Goal: Transaction & Acquisition: Purchase product/service

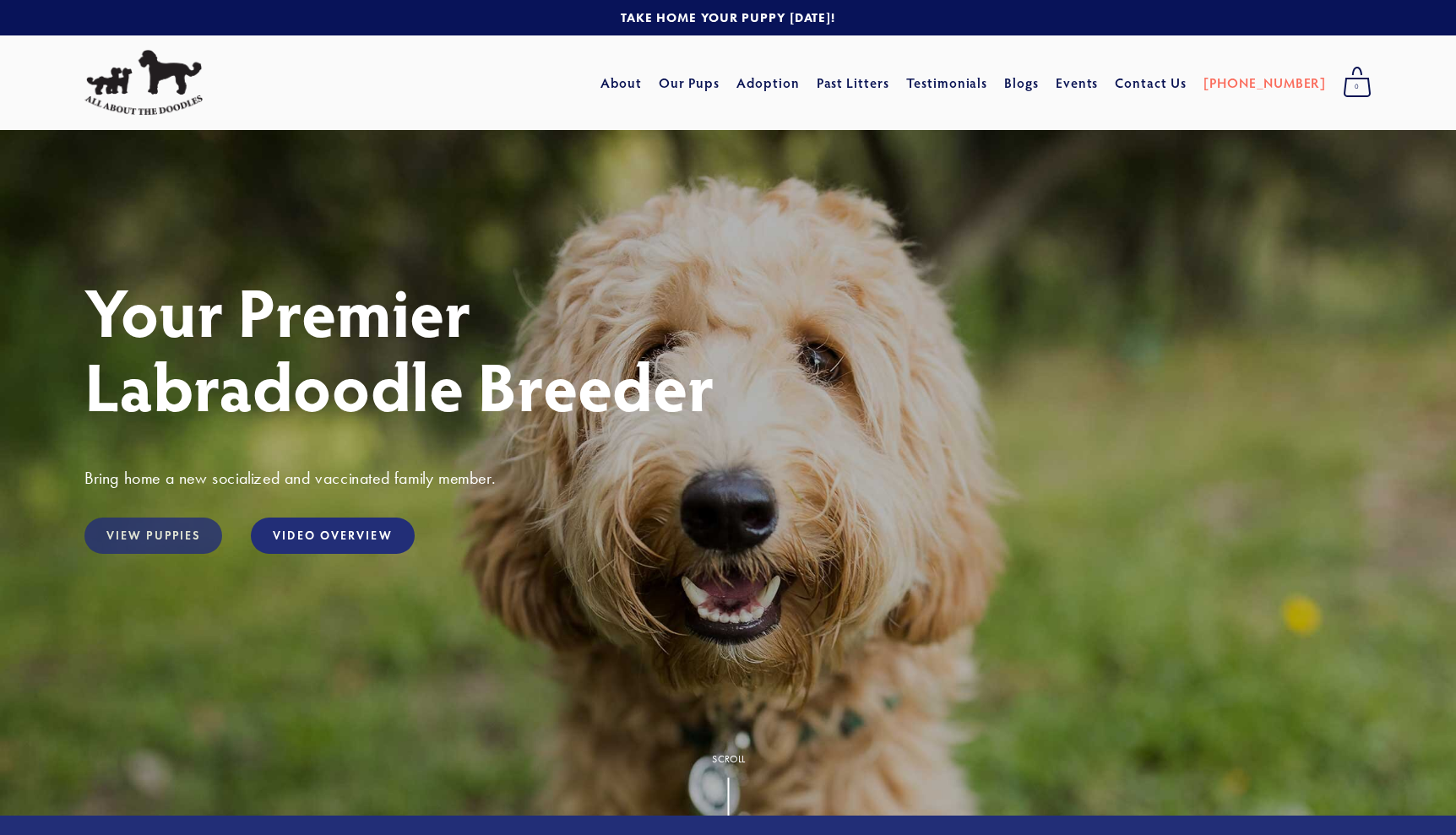
click at [163, 538] on link "View Puppies" at bounding box center [153, 536] width 138 height 36
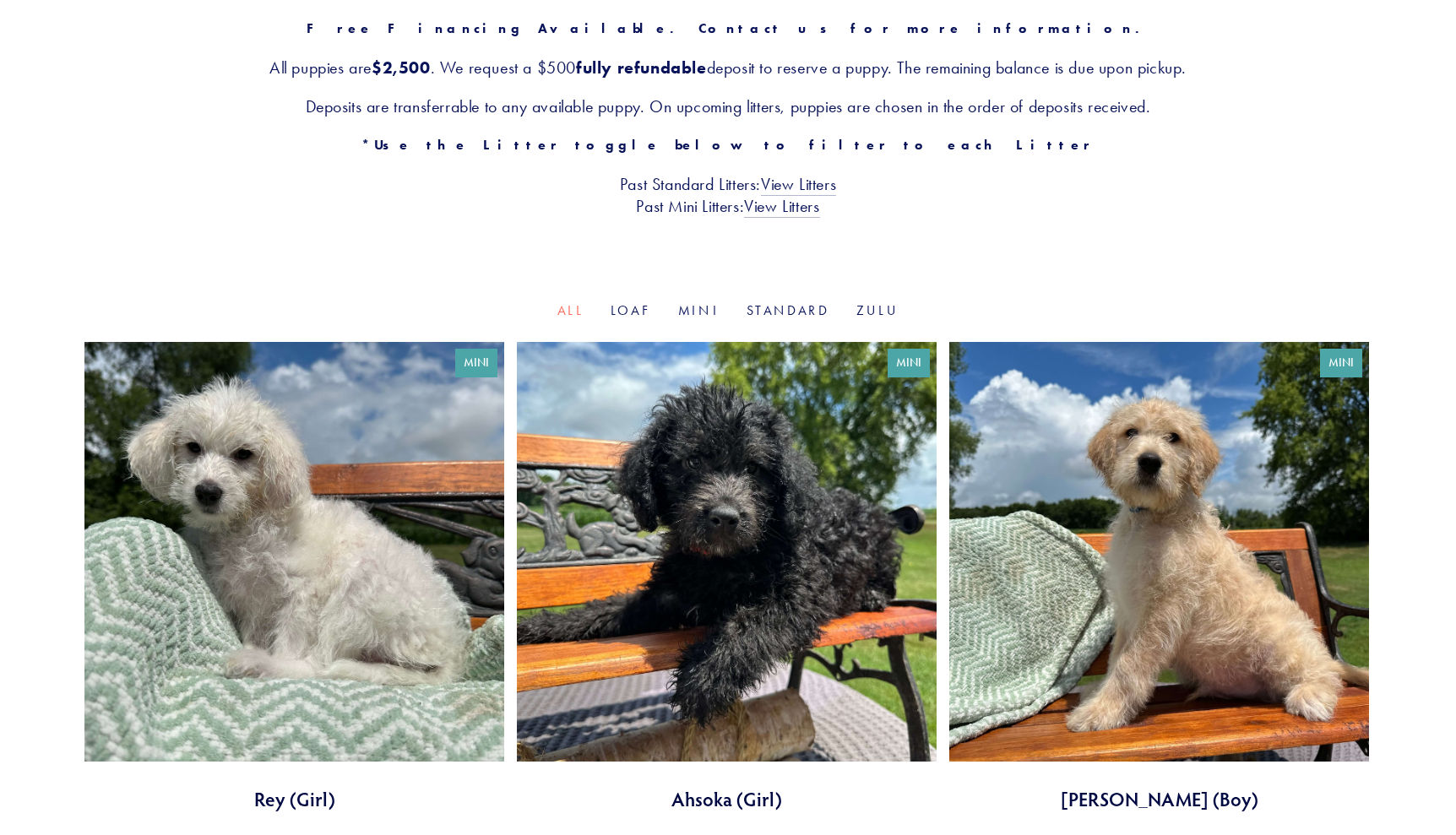
scroll to position [334, 0]
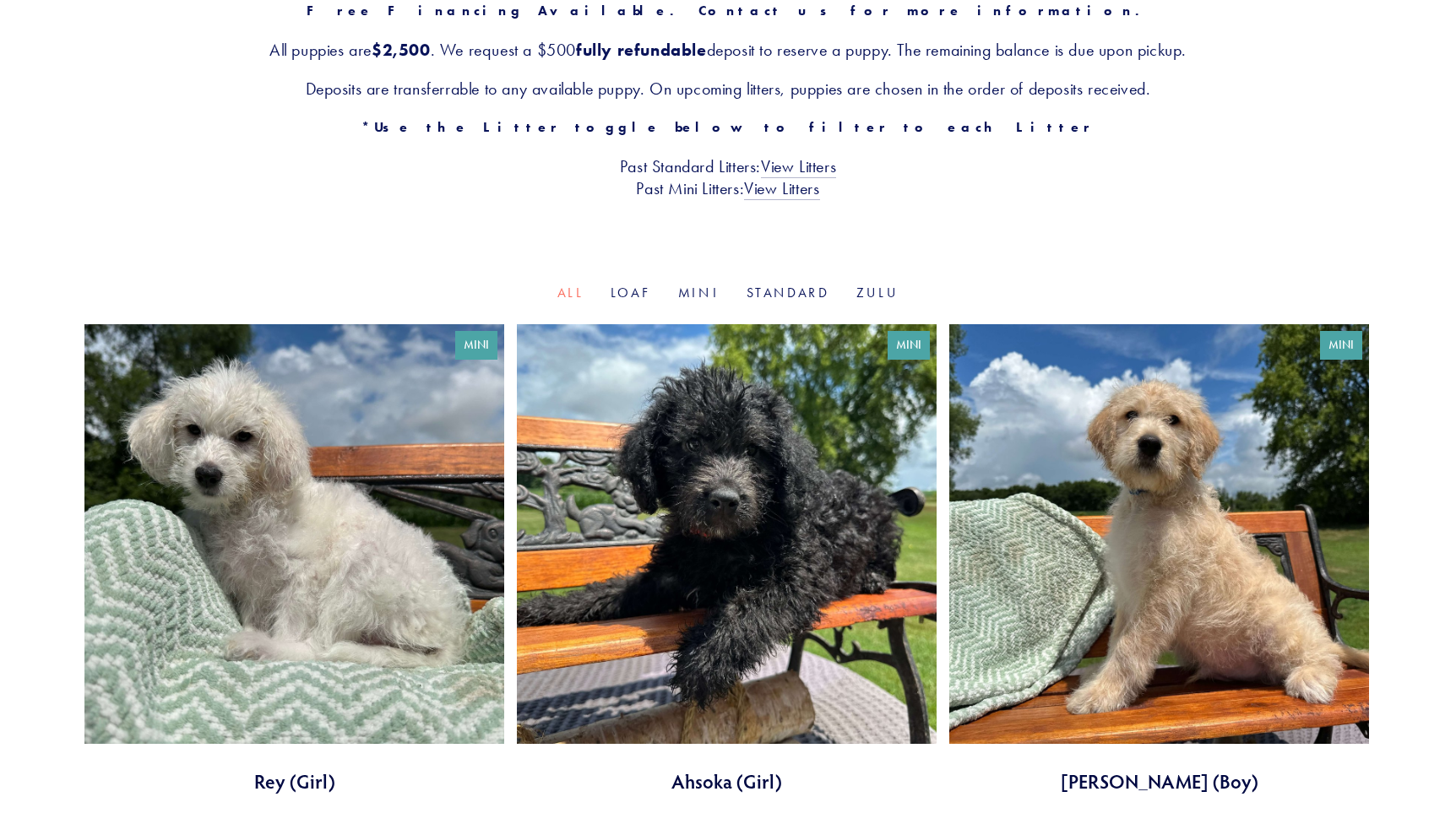
click at [1238, 579] on link at bounding box center [1158, 559] width 420 height 471
click at [633, 296] on link "Loaf" at bounding box center [631, 292] width 40 height 16
click at [791, 286] on link "Standard" at bounding box center [787, 292] width 82 height 16
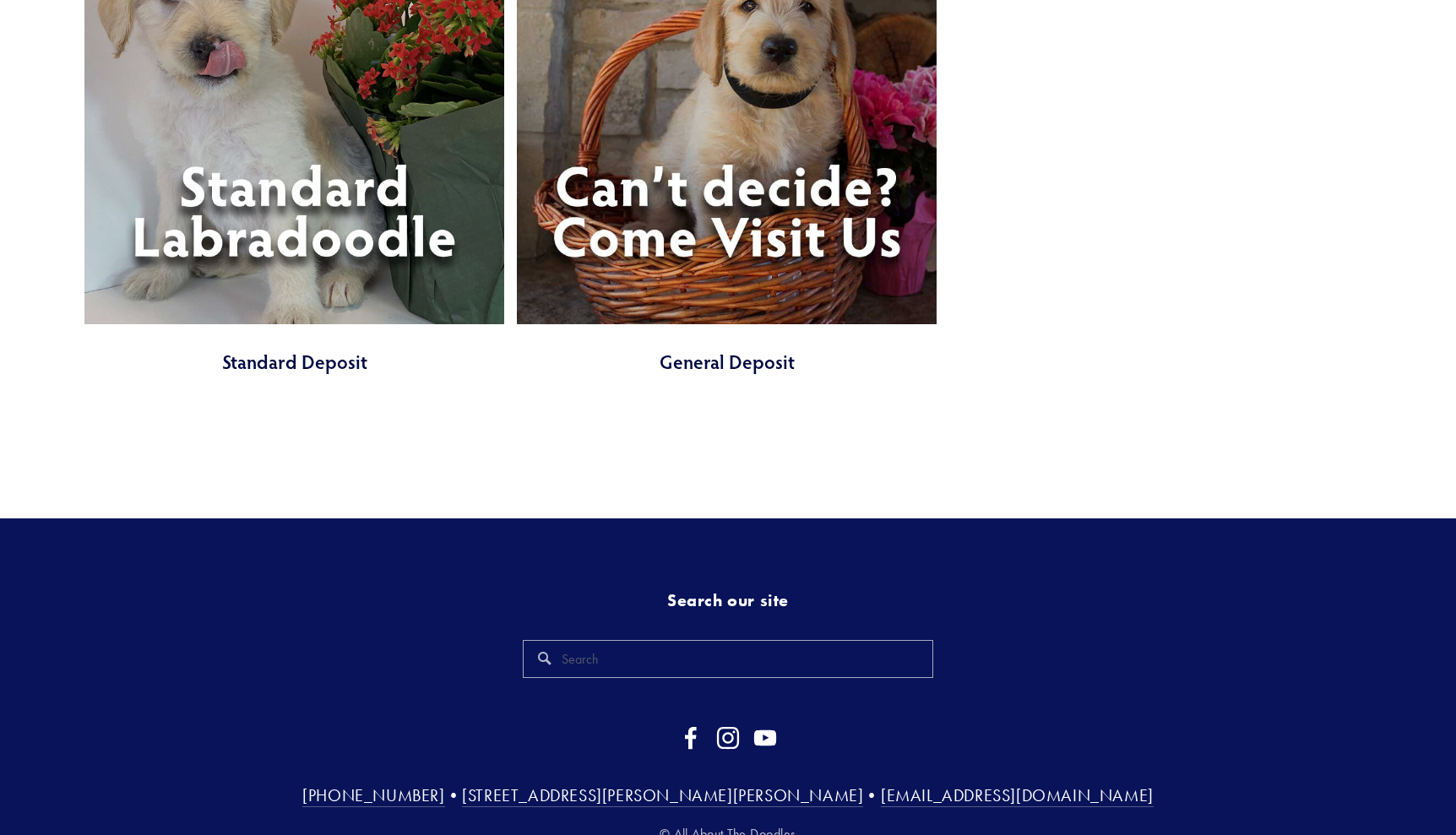
scroll to position [757, 0]
